Goal: Navigation & Orientation: Find specific page/section

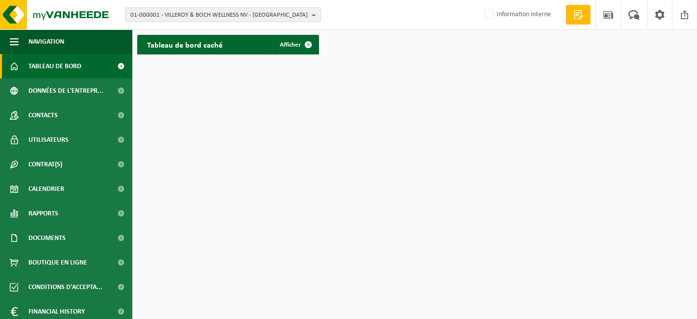
click at [219, 18] on span "01-000001 - VILLEROY & BOCH WELLNESS NV - ROESELARE" at bounding box center [218, 15] width 177 height 15
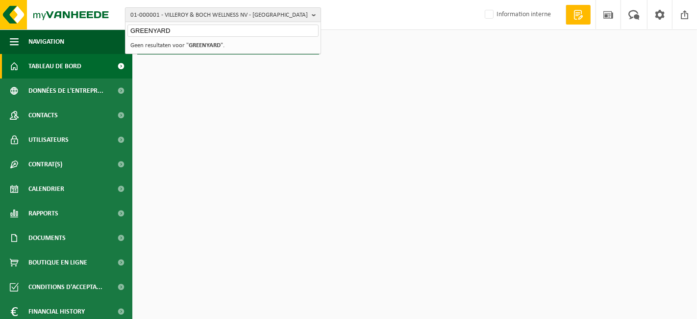
type input "GREENYARD"
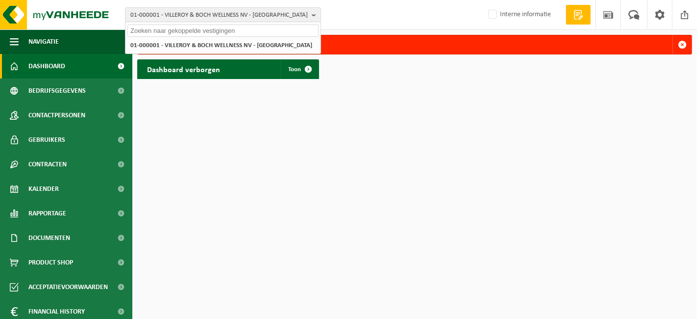
click at [260, 31] on input "text" at bounding box center [222, 31] width 191 height 12
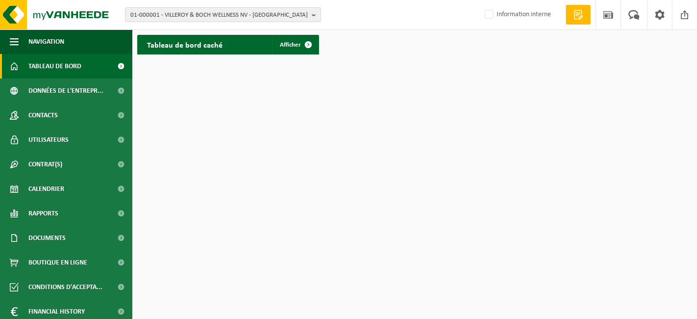
click at [245, 12] on span "01-000001 - VILLEROY & BOCH WELLNESS NV - ROESELARE" at bounding box center [218, 15] width 177 height 15
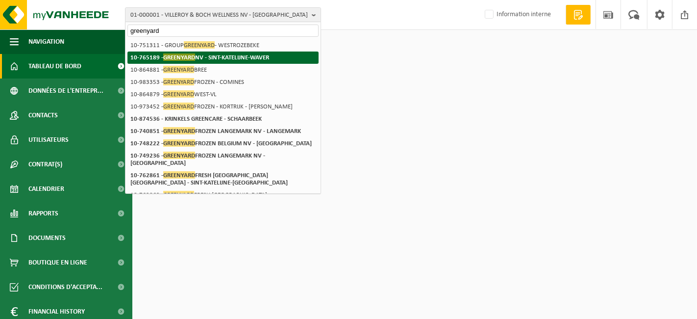
type input "greenyard"
click at [234, 58] on strong "10-765189 - GREENYARD NV - SINT-KATELIJNE-WAVER" at bounding box center [199, 56] width 139 height 7
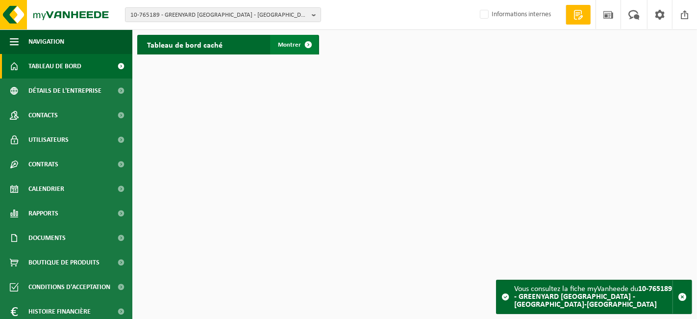
click at [295, 46] on font "Montrer" at bounding box center [289, 45] width 23 height 6
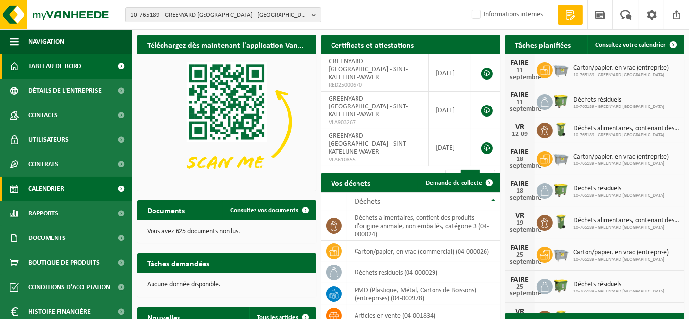
click at [36, 192] on font "Calendrier" at bounding box center [46, 188] width 36 height 7
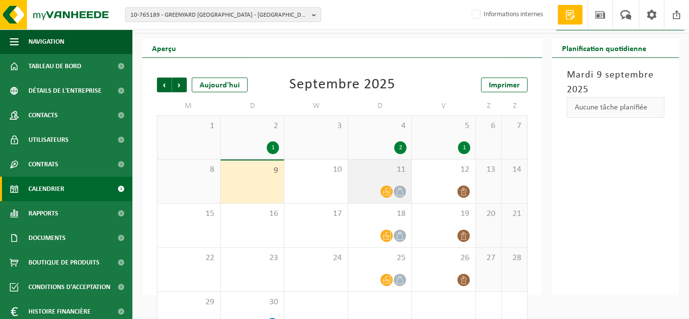
scroll to position [11, 0]
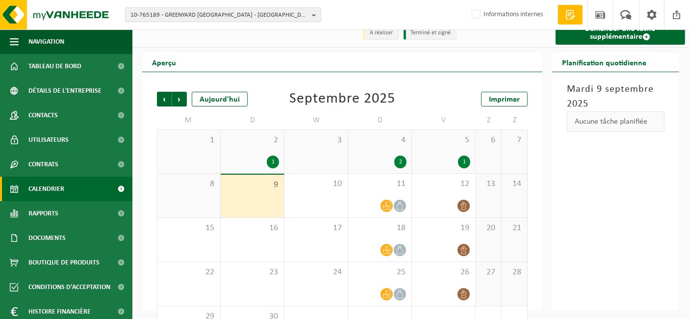
click at [393, 158] on div "2" at bounding box center [379, 161] width 53 height 13
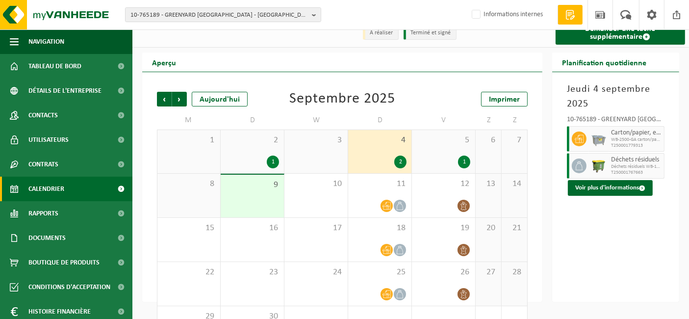
click at [458, 165] on div "1" at bounding box center [443, 161] width 53 height 13
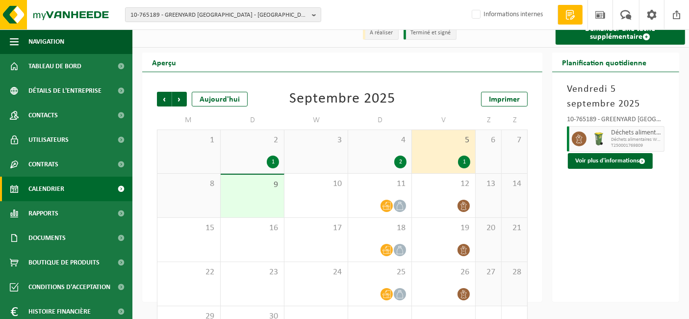
click at [254, 153] on div "2 1" at bounding box center [252, 151] width 63 height 43
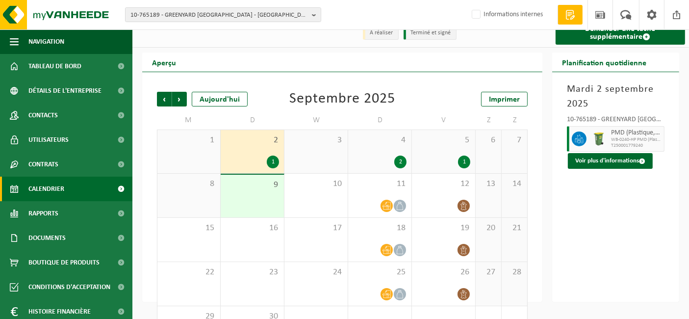
click at [387, 152] on div "4 2" at bounding box center [379, 151] width 63 height 43
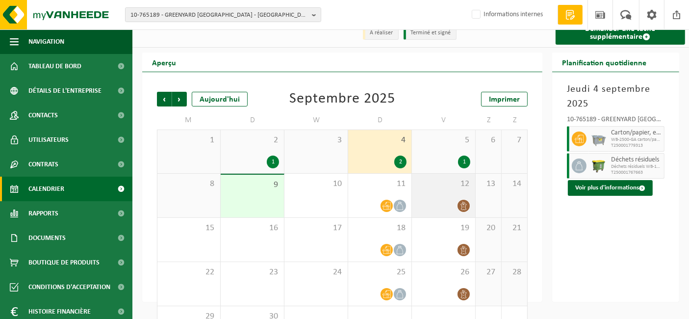
click at [449, 209] on div at bounding box center [443, 205] width 53 height 13
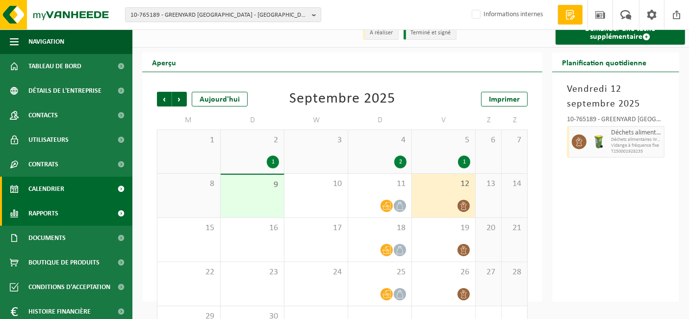
click at [33, 216] on font "Rapports" at bounding box center [43, 213] width 30 height 7
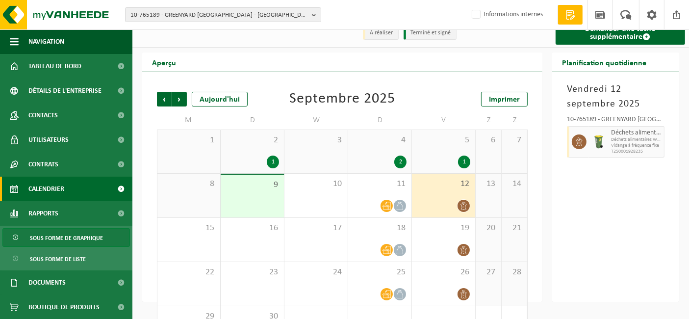
click at [55, 237] on font "Sous forme de graphique" at bounding box center [66, 238] width 73 height 6
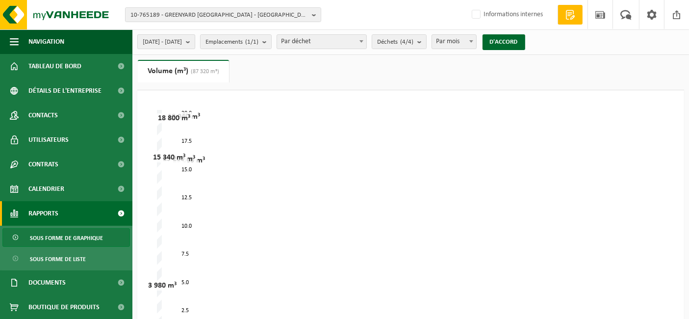
click at [182, 44] on font "[DATE] - [DATE]" at bounding box center [162, 42] width 39 height 6
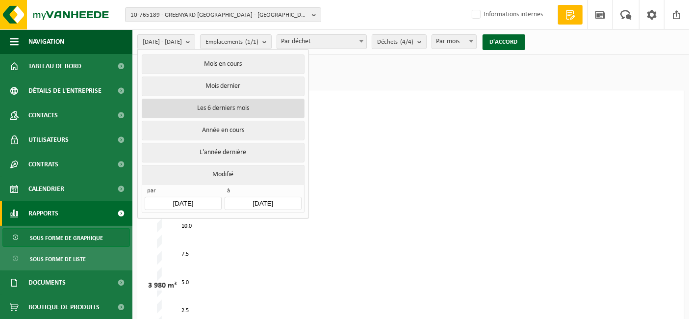
click at [205, 110] on font "Les 6 derniers mois" at bounding box center [223, 107] width 52 height 7
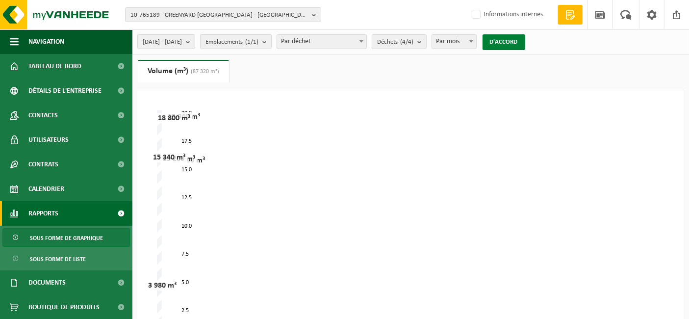
click at [525, 37] on button "D'ACCORD" at bounding box center [503, 42] width 43 height 16
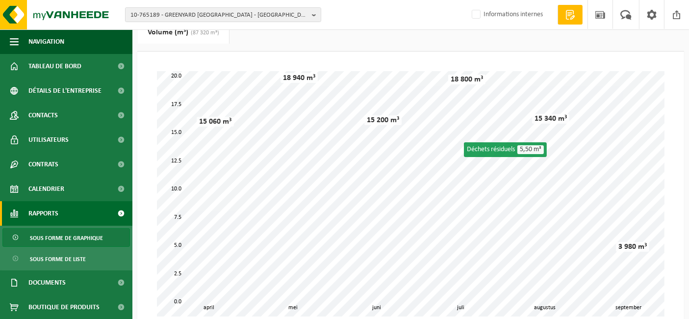
scroll to position [39, 0]
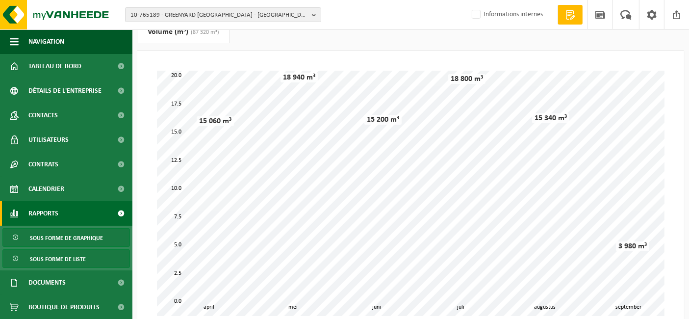
click at [70, 256] on font "Sous forme de liste" at bounding box center [58, 259] width 56 height 6
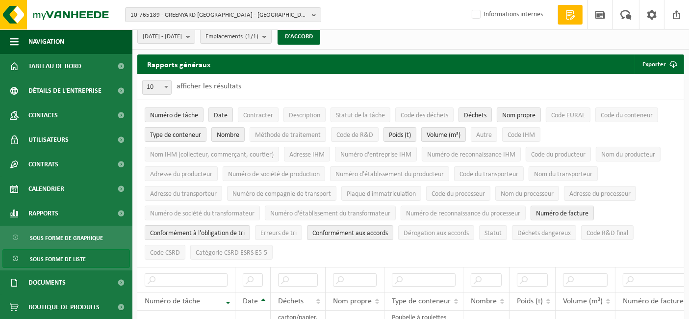
scroll to position [5, 0]
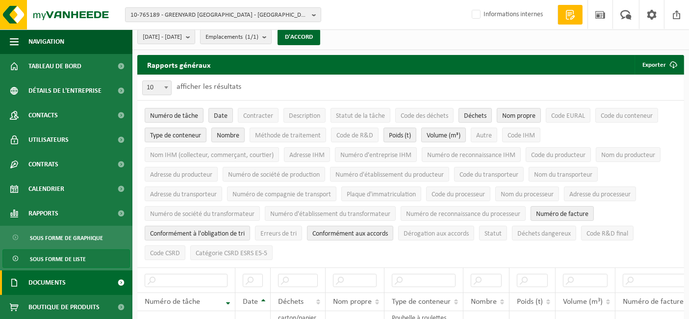
click at [79, 279] on link "Documents" at bounding box center [66, 282] width 132 height 25
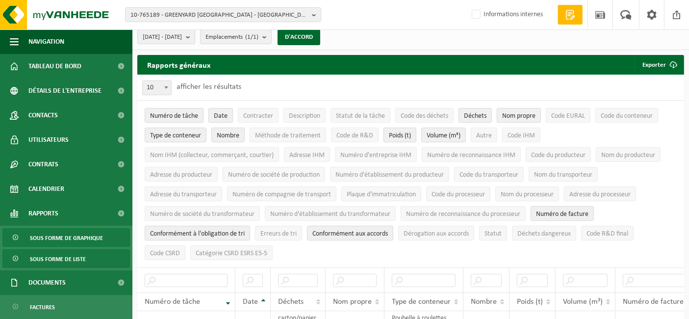
scroll to position [59, 0]
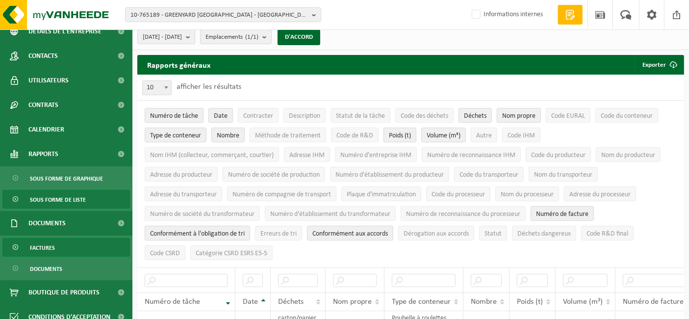
click at [46, 247] on font "Factures" at bounding box center [42, 248] width 25 height 6
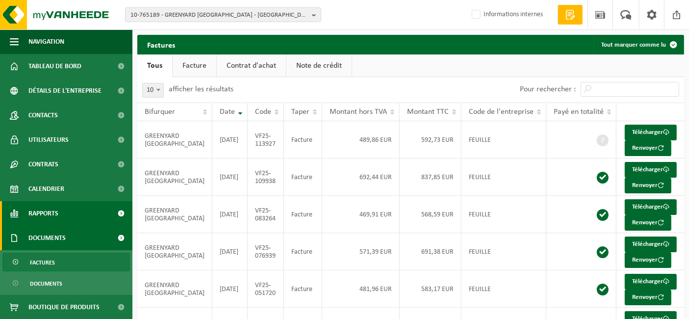
click at [43, 217] on font "Rapports" at bounding box center [43, 213] width 30 height 7
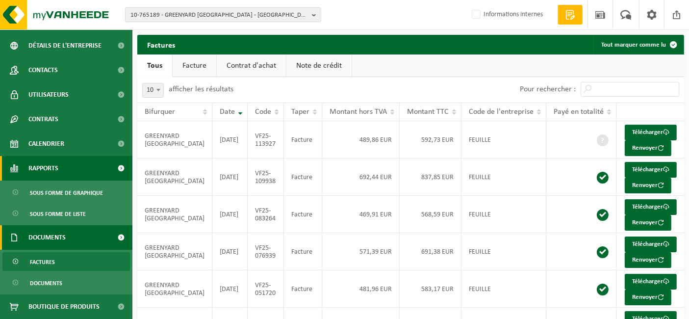
scroll to position [46, 0]
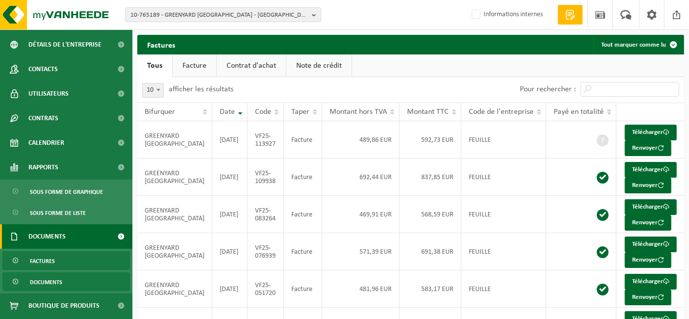
click at [48, 281] on font "Documents" at bounding box center [46, 282] width 32 height 6
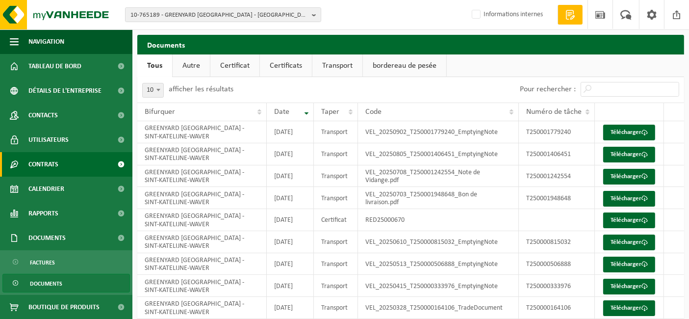
scroll to position [74, 0]
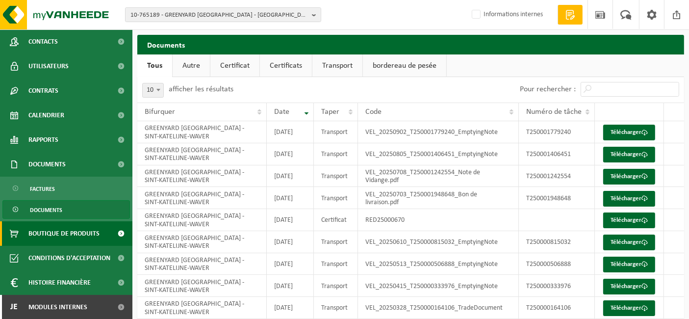
click at [52, 230] on font "Boutique de produits" at bounding box center [63, 233] width 71 height 7
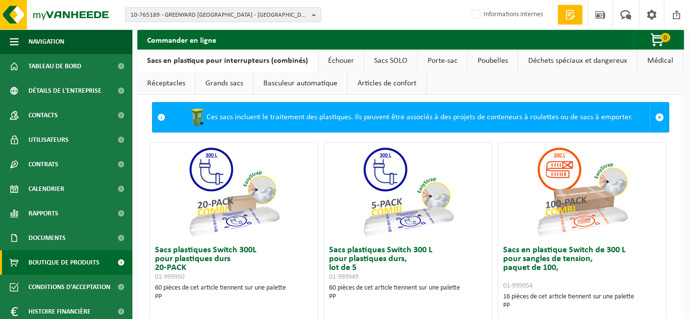
scroll to position [8, 0]
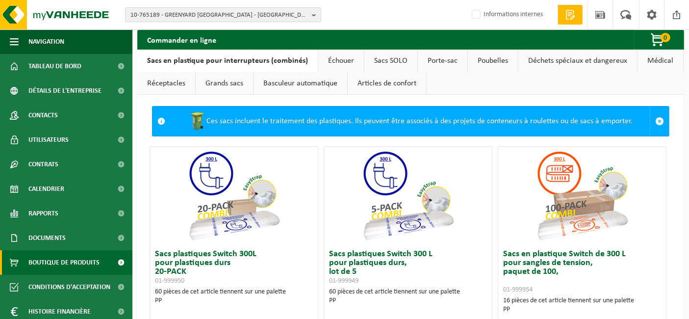
click at [442, 61] on font "Porte-sac" at bounding box center [443, 61] width 30 height 8
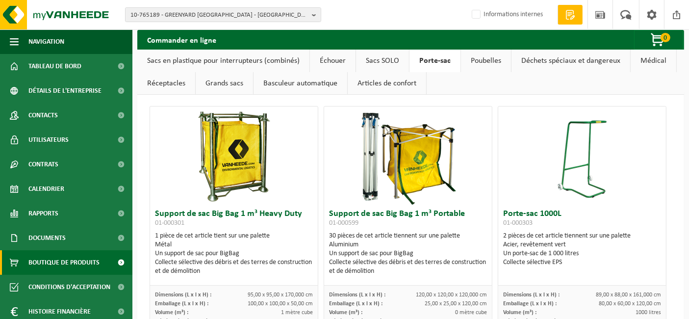
click at [467, 61] on link "Poubelles" at bounding box center [486, 61] width 50 height 23
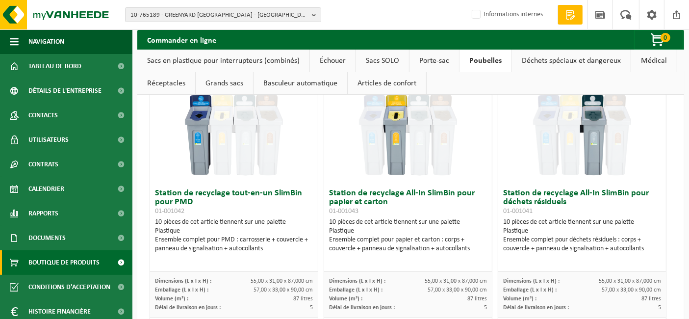
scroll to position [0, 0]
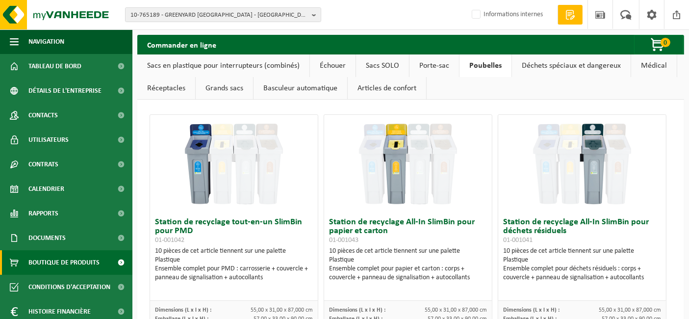
click at [574, 21] on link "Offerte aanvragen" at bounding box center [569, 15] width 25 height 20
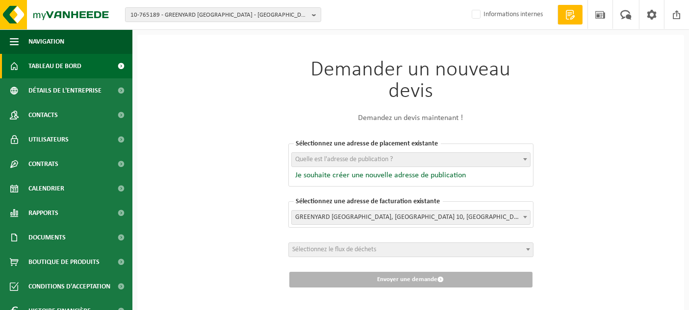
click at [50, 58] on span "Tableau de bord" at bounding box center [54, 66] width 53 height 25
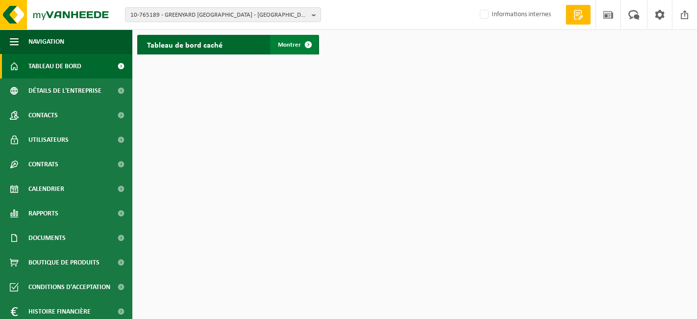
click at [284, 44] on font "Montrer" at bounding box center [289, 45] width 23 height 6
